Goal: Task Accomplishment & Management: Manage account settings

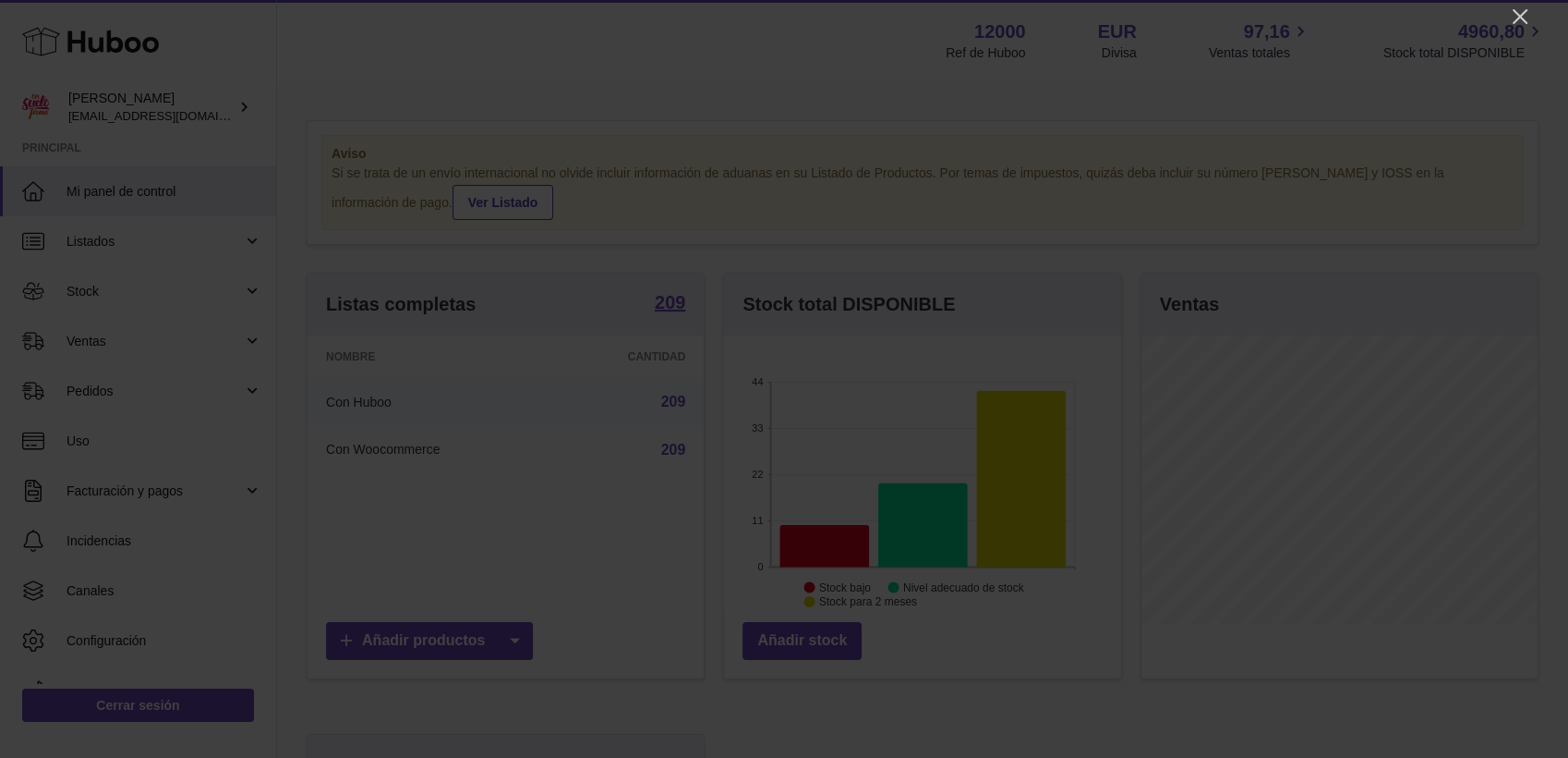
click at [1397, 14] on icon "Close" at bounding box center [1519, 17] width 22 height 22
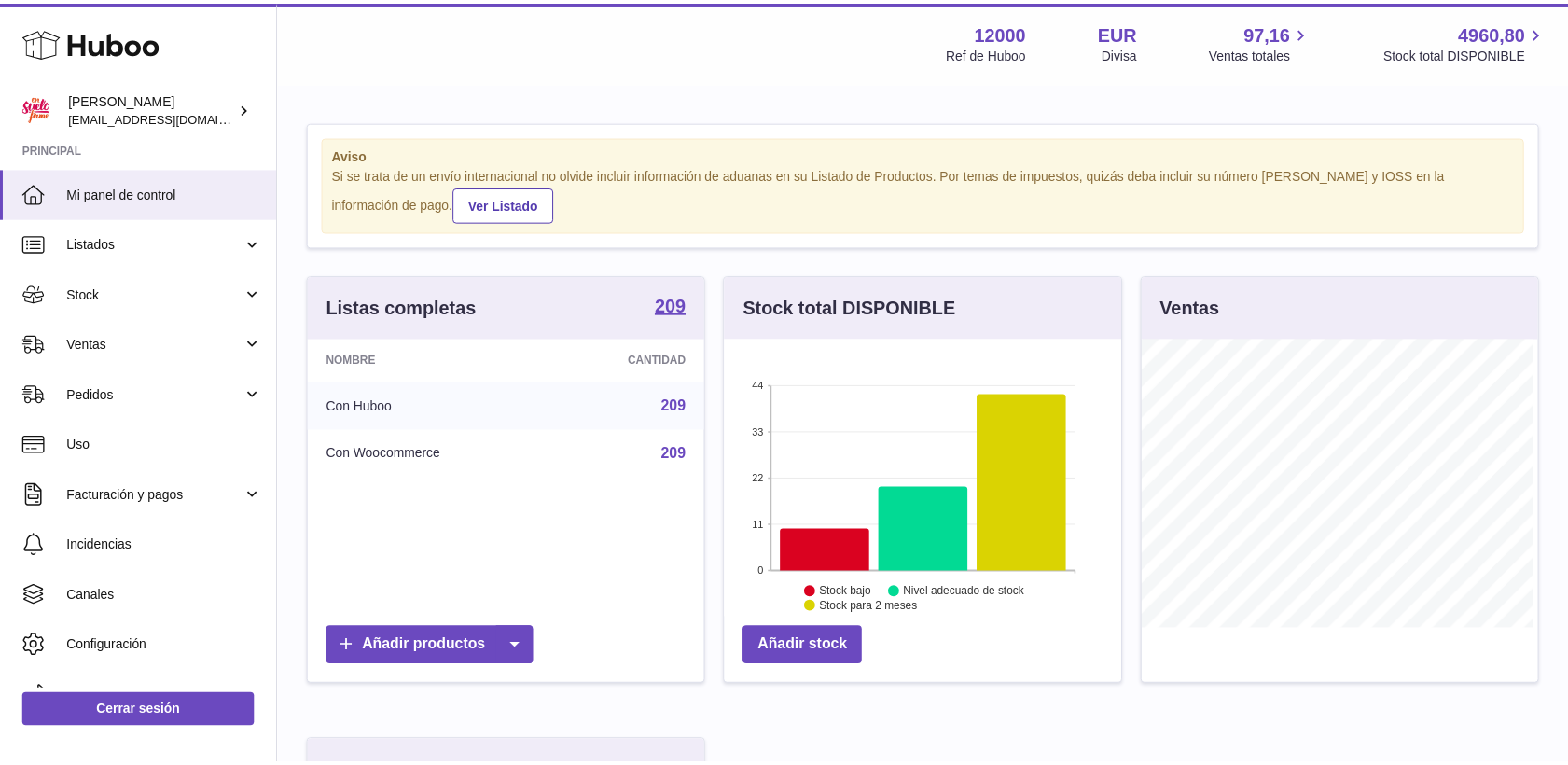
scroll to position [932062, 932335]
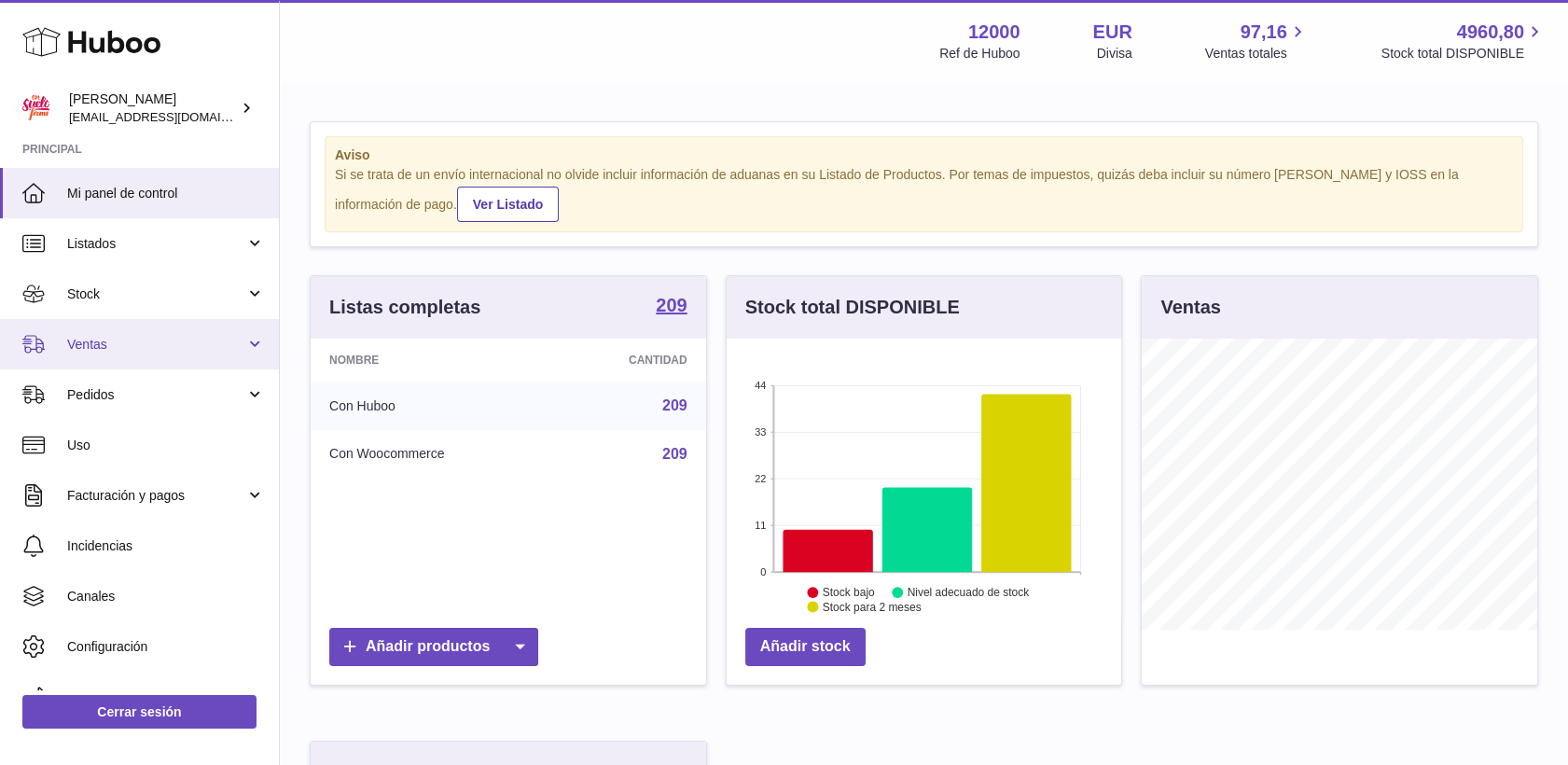
click at [93, 333] on link "Ventas" at bounding box center [140, 343] width 279 height 50
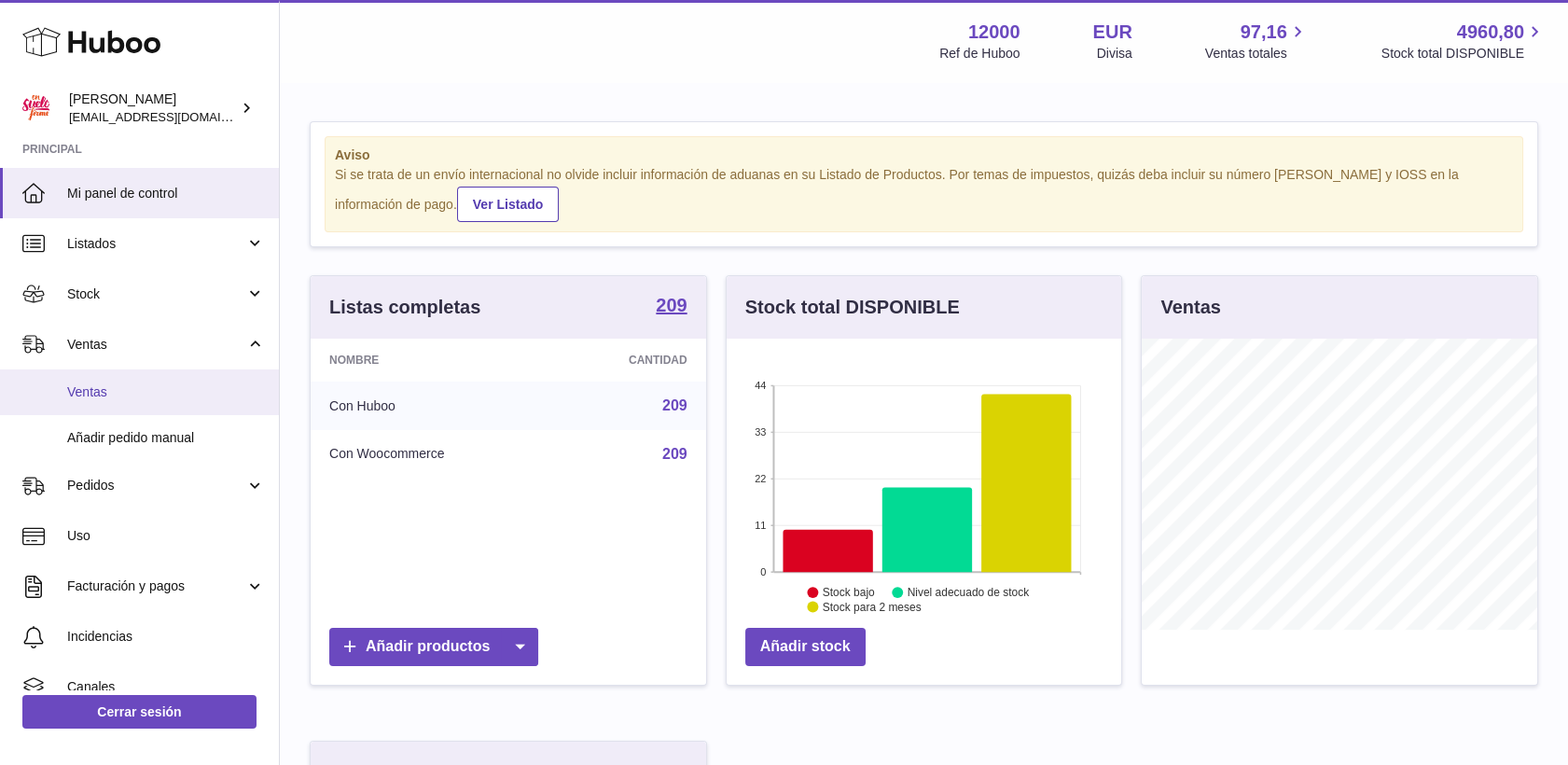
click at [112, 386] on span "Ventas" at bounding box center [165, 392] width 198 height 18
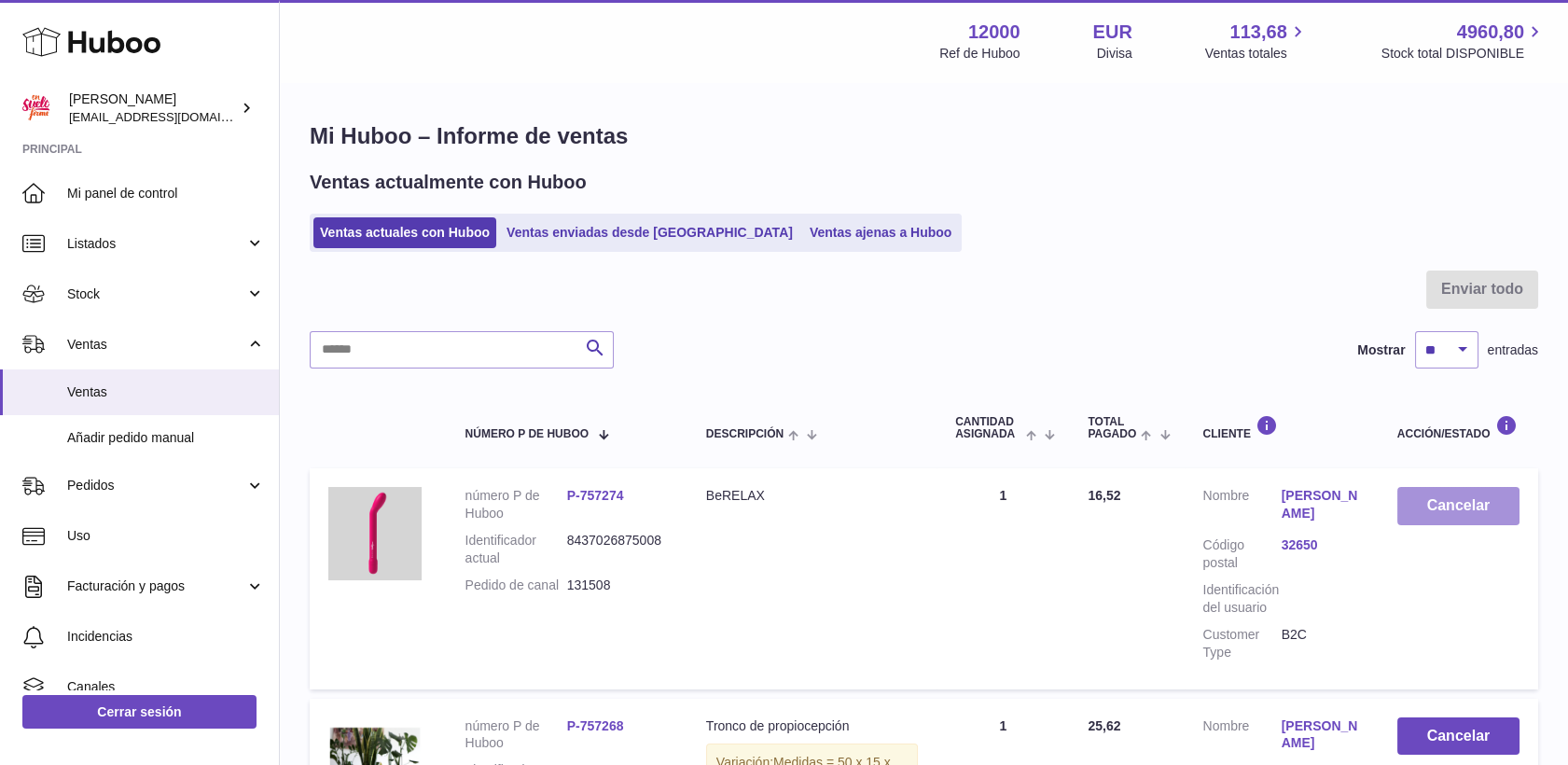
click at [1445, 506] on button "Cancelar" at bounding box center [1458, 505] width 122 height 38
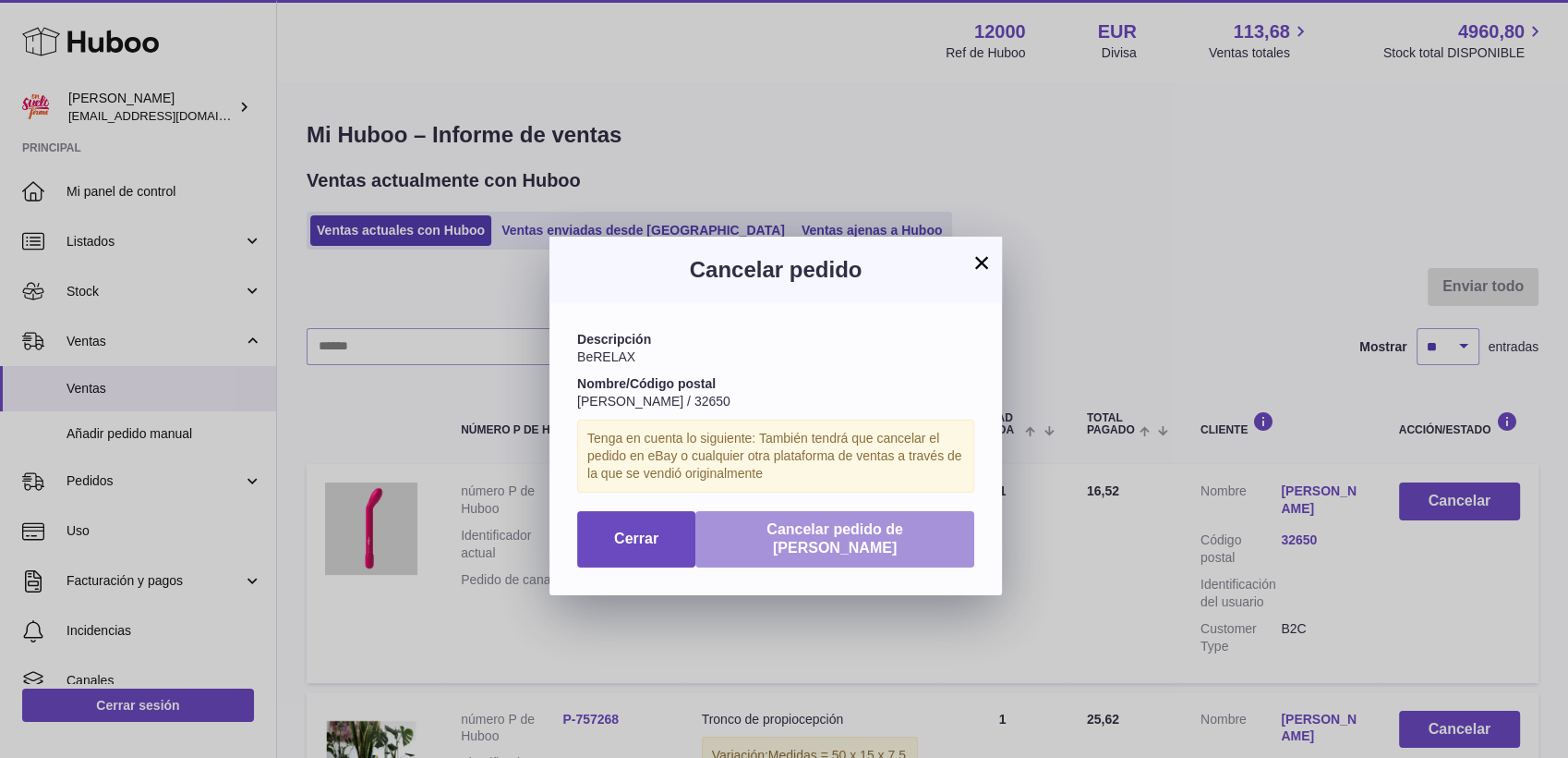
click at [840, 533] on span "Cancelar pedido de Huboo" at bounding box center [835, 539] width 136 height 35
